Goal: Find specific page/section: Find specific page/section

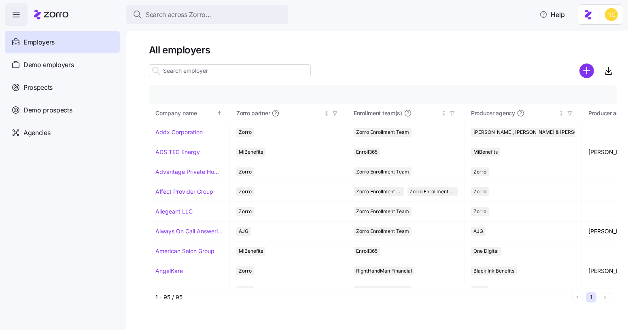
click at [160, 31] on div "All employers Company details Benefit status Company name Zorro partner Enrollm…" at bounding box center [377, 181] width 502 height 300
click at [171, 22] on button "Search across Zorro..." at bounding box center [207, 14] width 162 height 19
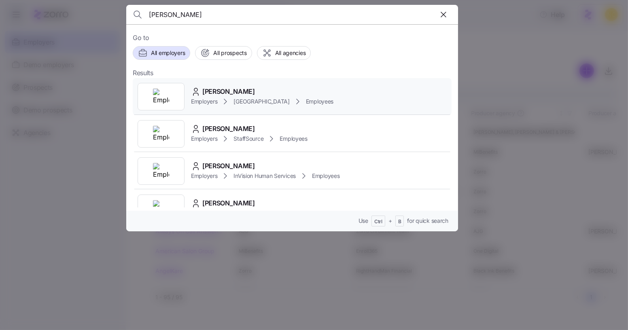
type input "roderick jackson"
click at [199, 91] on icon at bounding box center [196, 92] width 10 height 10
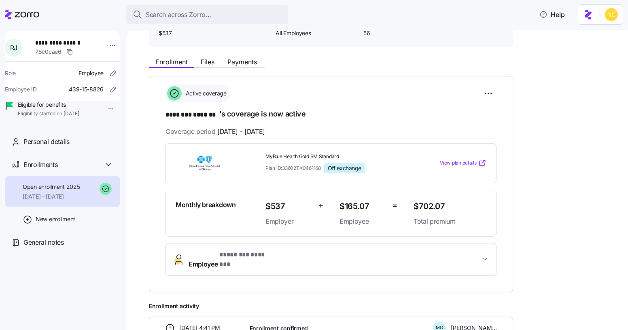
click at [317, 244] on button "Employee * ******** ******* *" at bounding box center [331, 260] width 330 height 32
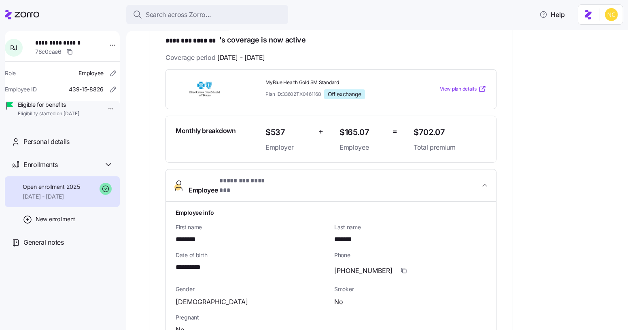
scroll to position [147, 0]
click at [251, 15] on div "Search across Zorro..." at bounding box center [207, 15] width 149 height 10
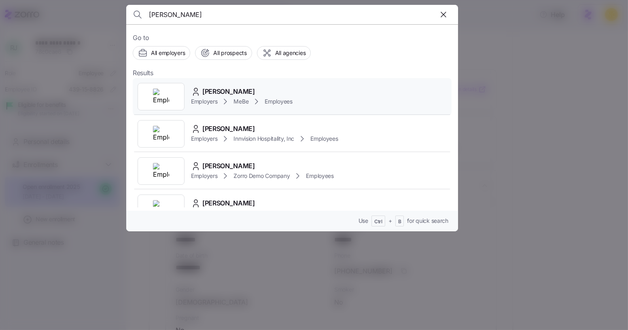
type input "peyton robertson"
click at [240, 89] on span "Peyton Robertson" at bounding box center [228, 92] width 53 height 10
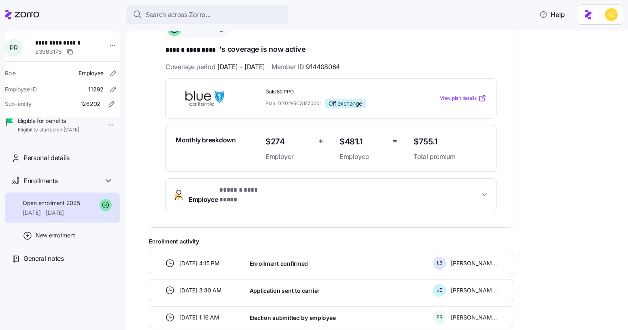
drag, startPoint x: 263, startPoint y: 180, endPoint x: 272, endPoint y: 176, distance: 9.4
click at [263, 180] on button "Employee * ****** ********* *" at bounding box center [331, 195] width 330 height 32
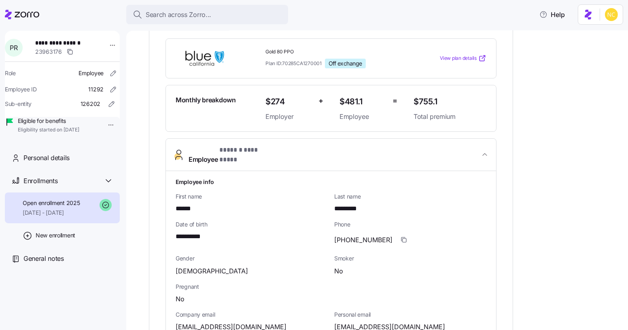
scroll to position [212, 0]
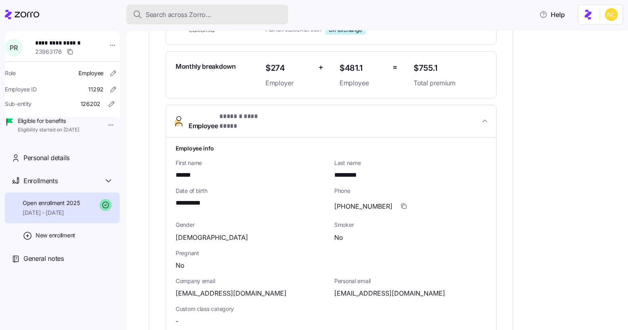
click at [229, 17] on div "Search across Zorro..." at bounding box center [207, 15] width 149 height 10
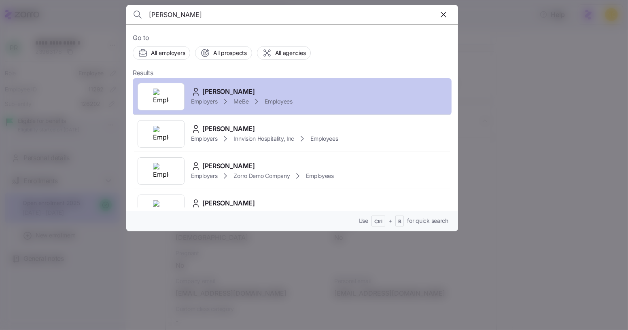
type input "peyton robertson"
click at [250, 92] on span "Peyton Robertson" at bounding box center [228, 92] width 53 height 10
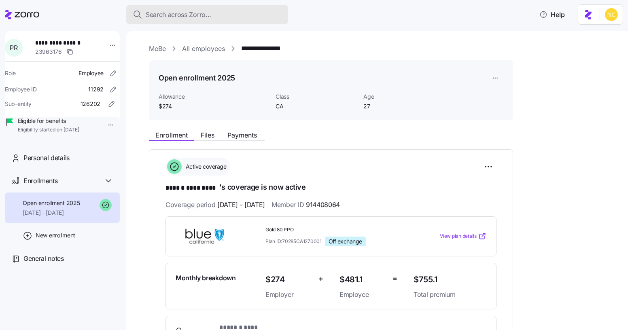
click at [227, 15] on div "Search across Zorro..." at bounding box center [207, 15] width 149 height 10
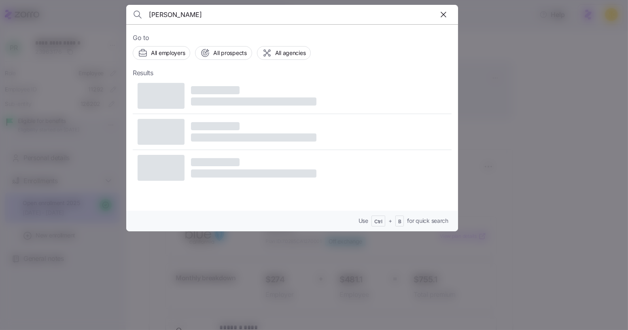
type input "roderick jackson"
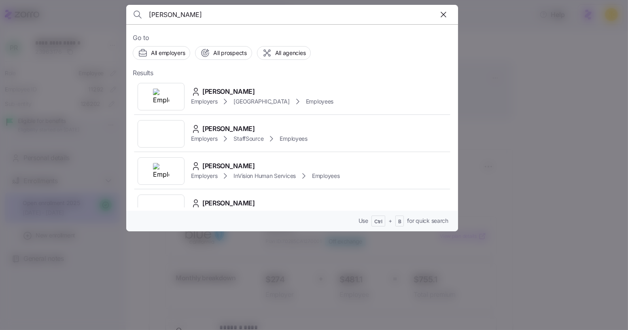
click at [254, 83] on div "Roderick Jackson Employers Avondale House Employees" at bounding box center [292, 96] width 319 height 37
